Goal: Task Accomplishment & Management: Use online tool/utility

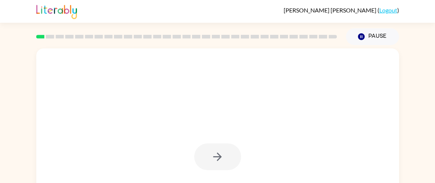
click at [84, 60] on div at bounding box center [217, 152] width 363 height 209
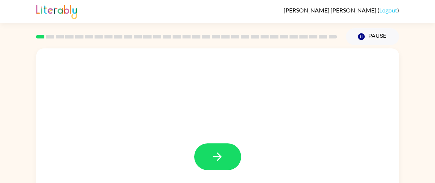
click at [84, 60] on div at bounding box center [217, 152] width 363 height 209
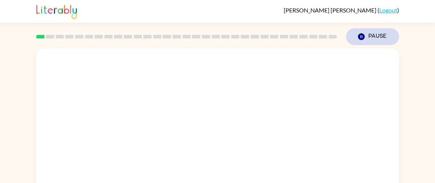
click at [363, 36] on icon "button" at bounding box center [361, 36] width 7 height 7
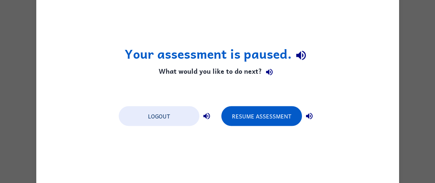
click at [303, 55] on icon "button" at bounding box center [301, 55] width 13 height 13
click at [299, 53] on icon "button" at bounding box center [301, 56] width 10 height 10
click at [305, 55] on icon "button" at bounding box center [301, 56] width 10 height 10
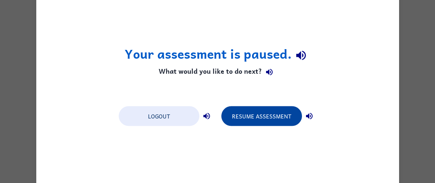
click at [265, 114] on button "Resume Assessment" at bounding box center [261, 116] width 81 height 20
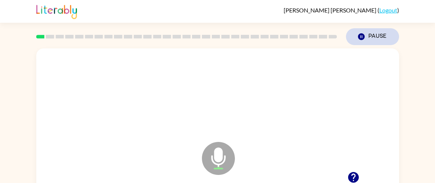
click at [368, 38] on button "Pause Pause" at bounding box center [372, 36] width 53 height 17
